Goal: Task Accomplishment & Management: Manage account settings

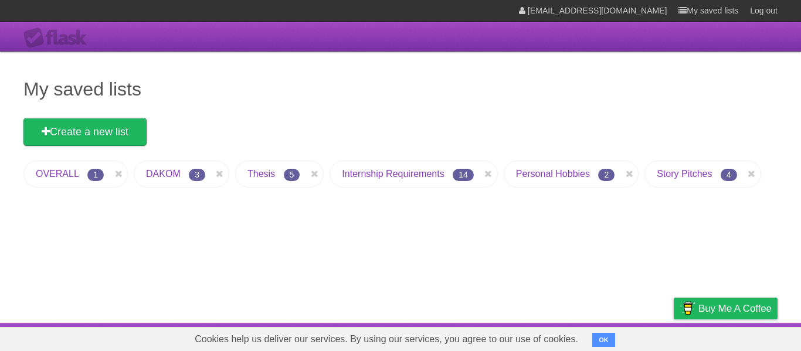
click at [405, 175] on link "Internship Requirements" at bounding box center [393, 174] width 102 height 10
click at [163, 175] on link "DAKOM" at bounding box center [163, 174] width 35 height 10
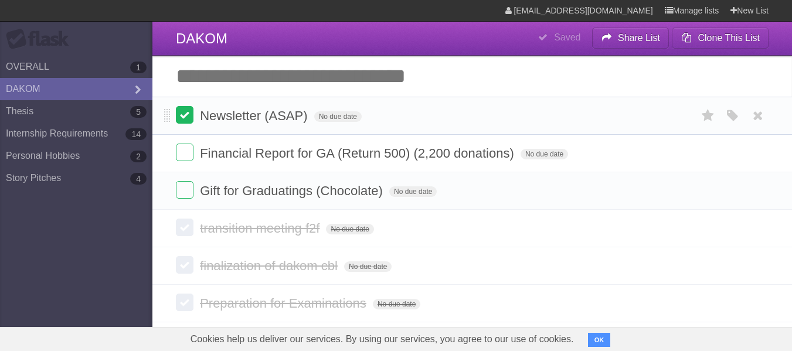
click at [186, 118] on label at bounding box center [185, 115] width 18 height 18
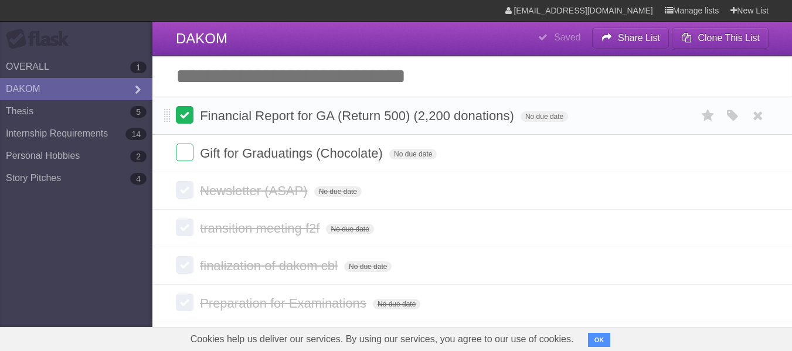
click at [189, 111] on label at bounding box center [185, 115] width 18 height 18
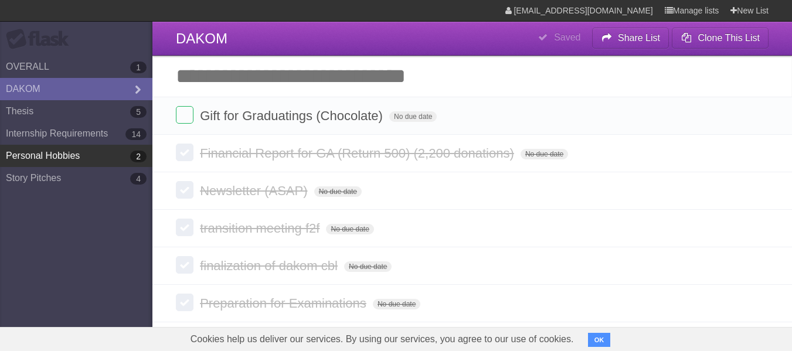
click at [79, 161] on link "Personal Hobbies 2" at bounding box center [76, 156] width 152 height 22
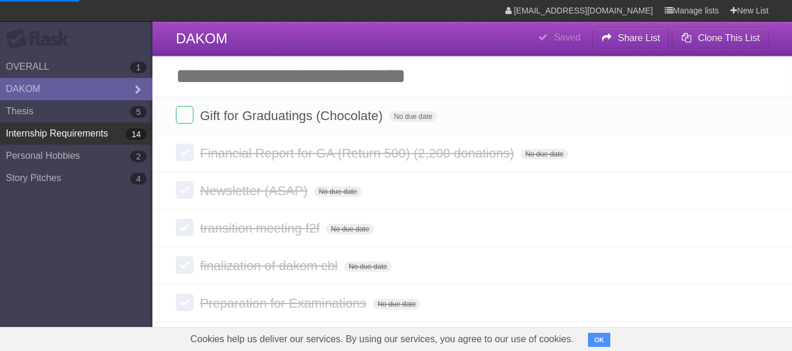
click at [91, 141] on link "Internship Requirements 14" at bounding box center [76, 134] width 152 height 22
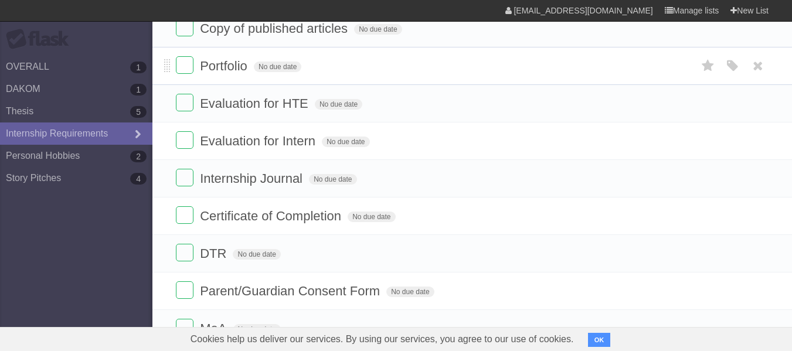
scroll to position [59, 0]
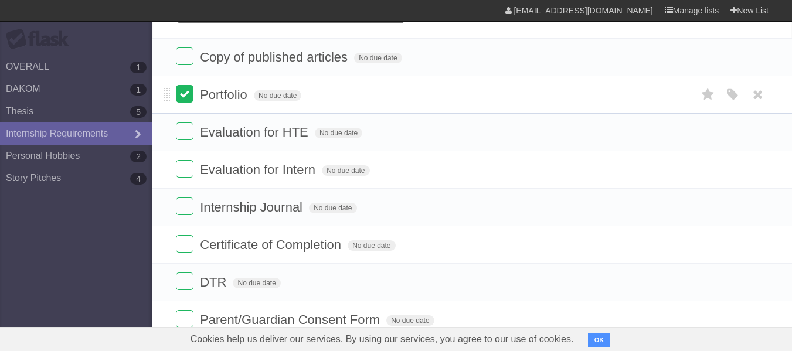
click at [189, 98] on label at bounding box center [185, 94] width 18 height 18
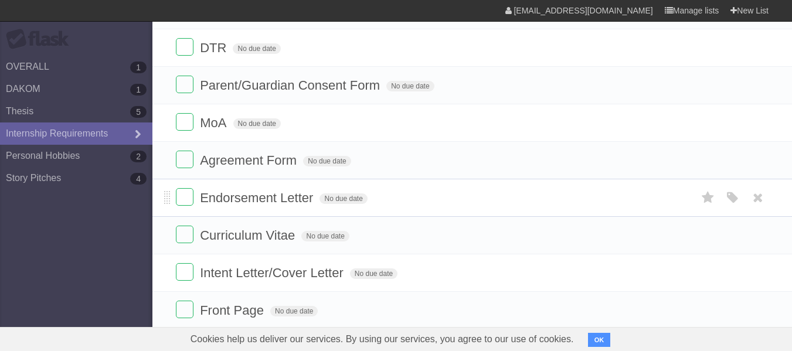
scroll to position [313, 0]
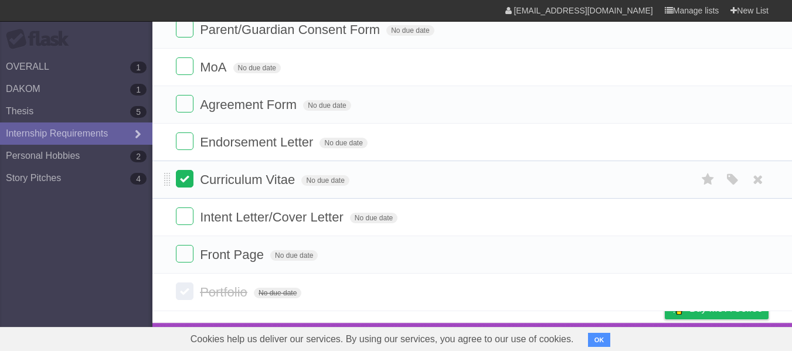
click at [188, 177] on label at bounding box center [185, 179] width 18 height 18
